Goal: Check status: Check status

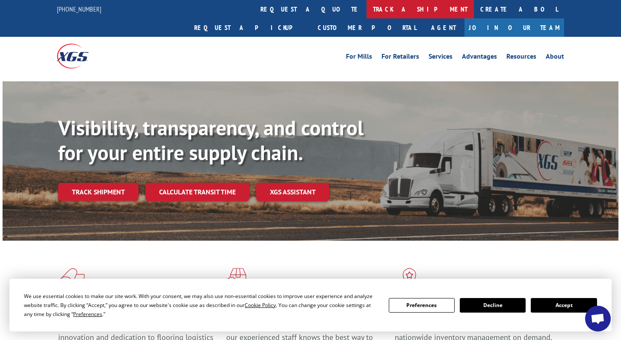
click at [367, 10] on link "track a shipment" at bounding box center [420, 9] width 107 height 18
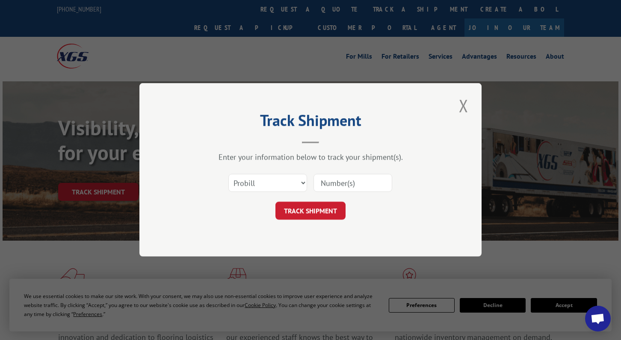
click at [255, 168] on div "Enter your information below to track your shipment(s). Select category... Prob…" at bounding box center [310, 186] width 257 height 68
click at [295, 184] on select "Select category... Probill BOL PO" at bounding box center [267, 183] width 79 height 18
select select "bol"
click at [228, 174] on select "Select category... Probill BOL PO" at bounding box center [267, 183] width 79 height 18
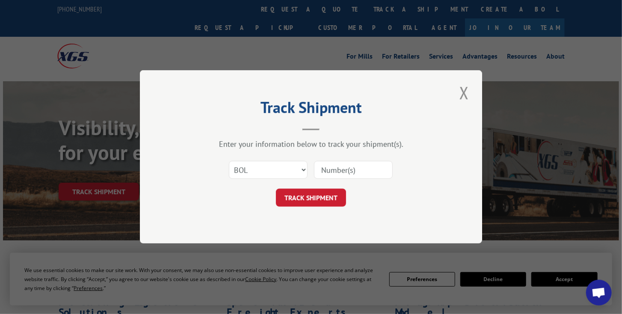
click at [328, 170] on input at bounding box center [353, 170] width 79 height 18
click at [382, 166] on input at bounding box center [353, 170] width 79 height 18
type input "10061"
click button "TRACK SHIPMENT" at bounding box center [311, 198] width 70 height 18
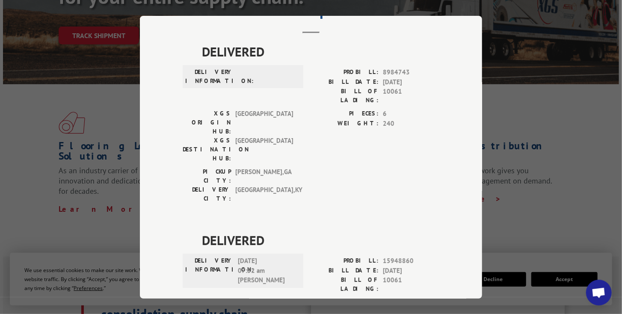
scroll to position [171, 0]
